Goal: Task Accomplishment & Management: Manage account settings

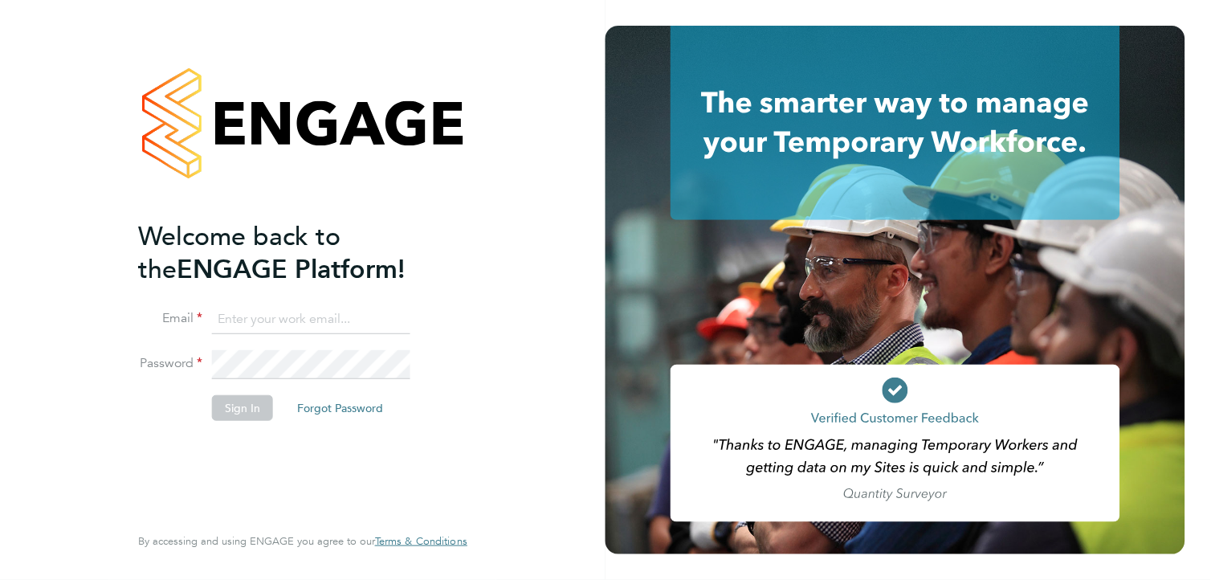
click at [317, 317] on input at bounding box center [311, 319] width 198 height 29
type input "[EMAIL_ADDRESS][PERSON_NAME][DOMAIN_NAME]"
click at [378, 263] on h2 "Welcome back to the ENGAGE Platform!" at bounding box center [294, 253] width 313 height 66
click at [578, 343] on div "Welcome back to the ENGAGE Platform! Email Password Sign In Forgot Password Ent…" at bounding box center [303, 290] width 606 height 580
click at [525, 358] on div "Welcome back to the ENGAGE Platform! Email Password Sign In Forgot Password Ent…" at bounding box center [303, 290] width 606 height 580
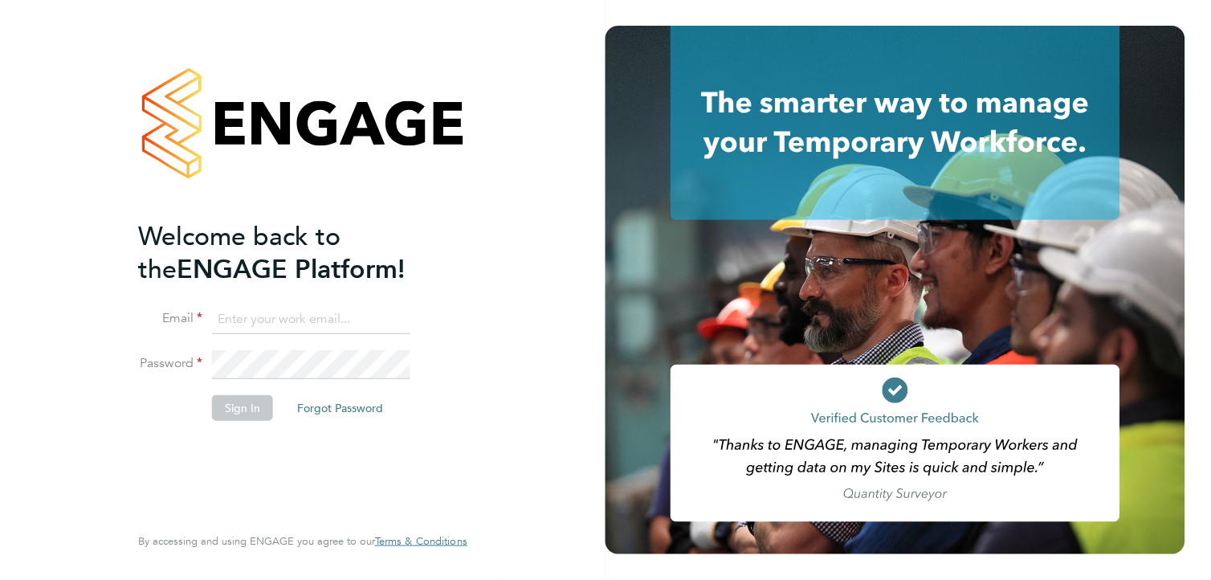
click at [525, 358] on div "Welcome back to the ENGAGE Platform! Email Password Sign In Forgot Password Ent…" at bounding box center [303, 290] width 606 height 580
click at [275, 320] on input at bounding box center [311, 319] width 198 height 29
type input "[EMAIL_ADDRESS][PERSON_NAME][DOMAIN_NAME]"
click at [245, 408] on button "Sign In" at bounding box center [242, 408] width 61 height 26
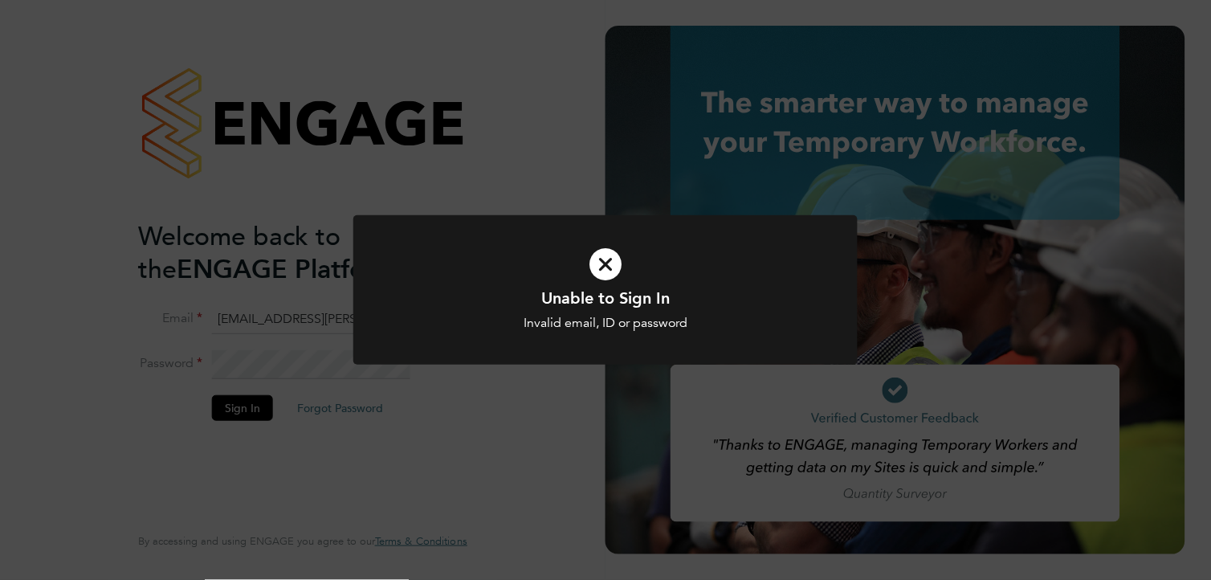
click at [608, 266] on icon at bounding box center [606, 264] width 418 height 63
